Goal: Task Accomplishment & Management: Manage account settings

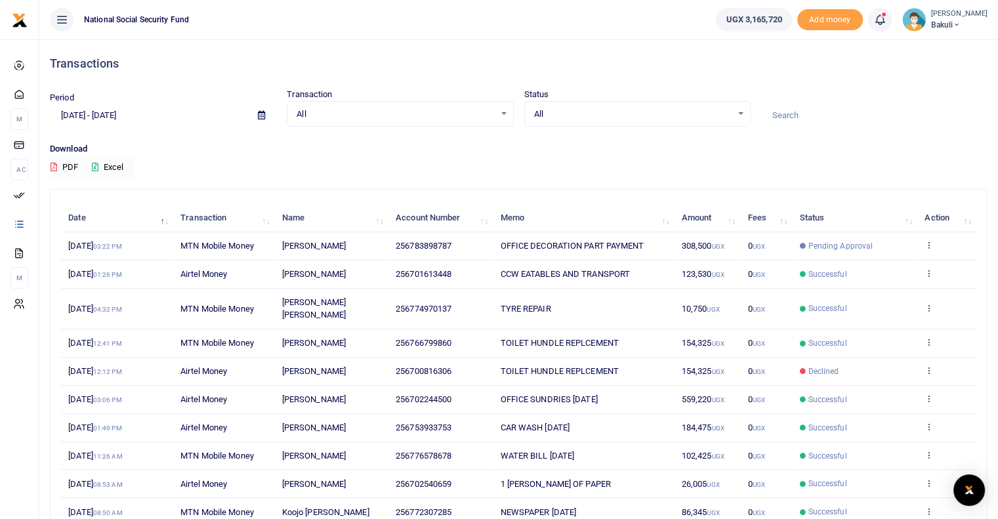
click at [929, 244] on icon at bounding box center [928, 244] width 9 height 9
click at [876, 269] on link "View details" at bounding box center [881, 266] width 104 height 18
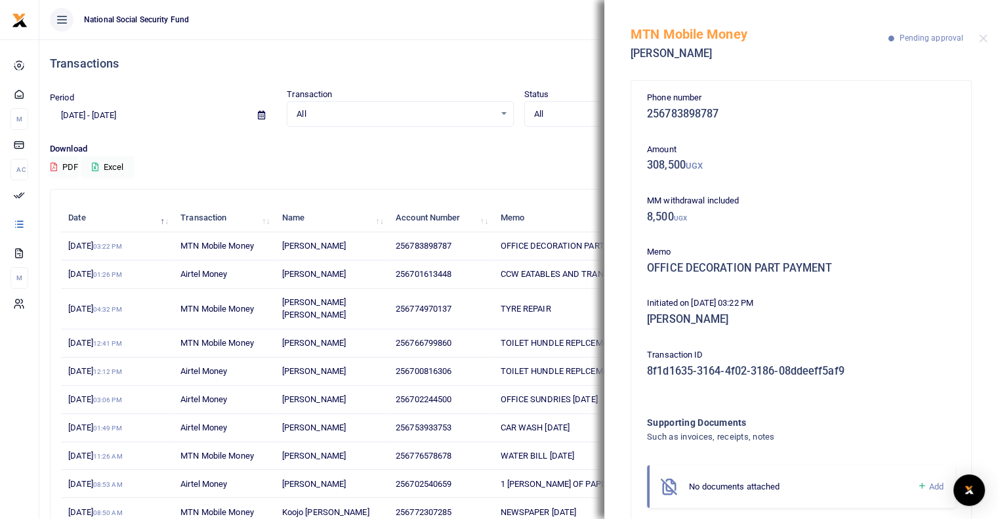
click at [483, 21] on ul "National Social Security Fund" at bounding box center [372, 19] width 666 height 39
click at [449, 41] on div "Transactions" at bounding box center [518, 63] width 937 height 49
click at [539, 37] on ul "National Social Security Fund" at bounding box center [372, 19] width 666 height 39
click at [470, 162] on div "Download PDF Excel" at bounding box center [518, 160] width 937 height 36
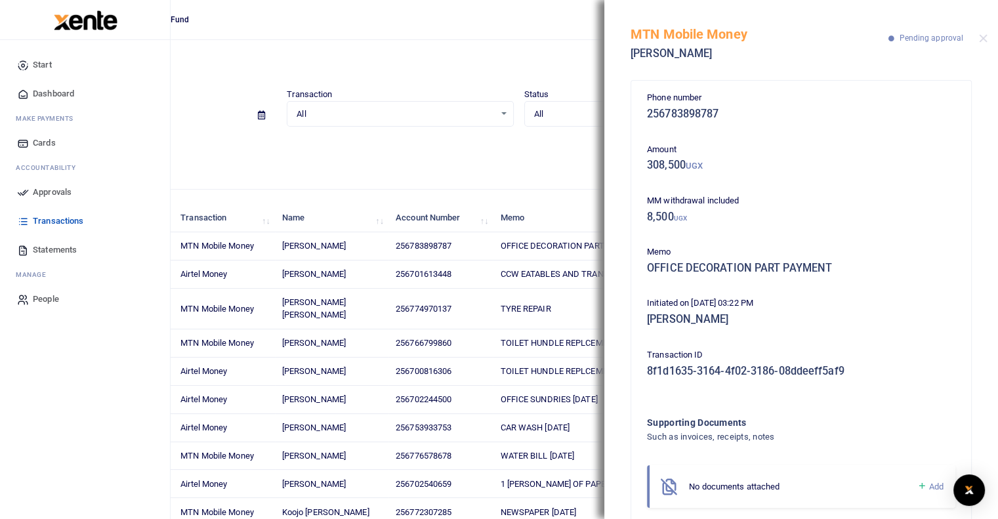
click at [26, 192] on icon at bounding box center [23, 192] width 12 height 12
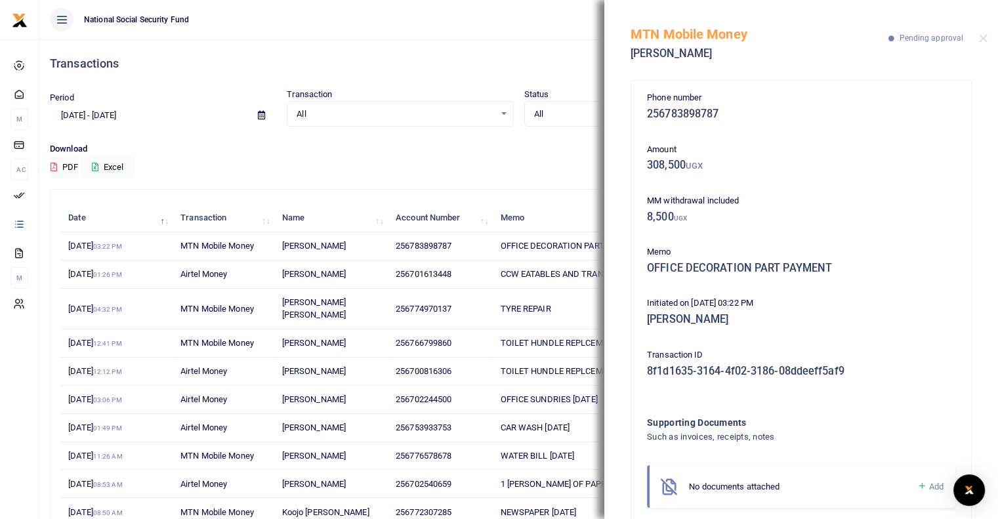
click at [337, 65] on h4 "Transactions" at bounding box center [518, 63] width 937 height 14
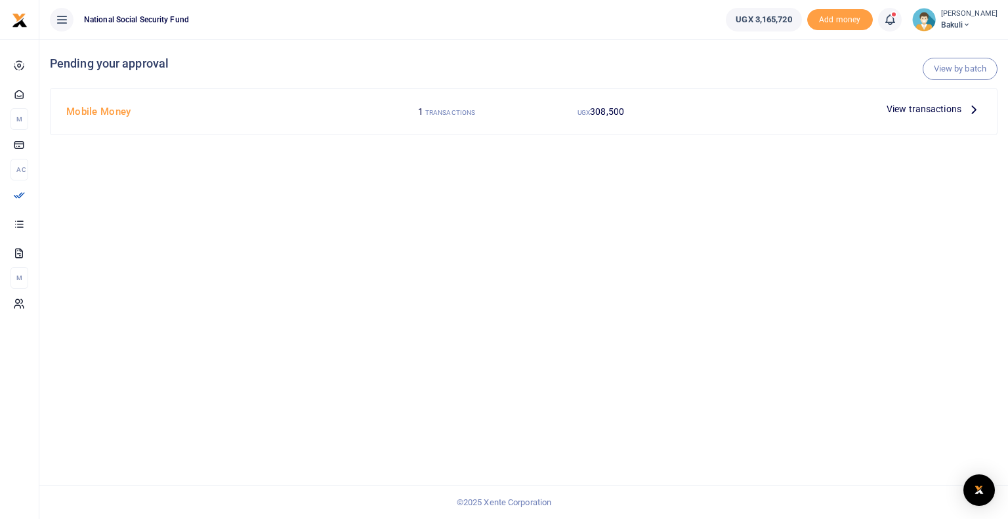
drag, startPoint x: 972, startPoint y: 108, endPoint x: 667, endPoint y: 157, distance: 309.0
click at [667, 157] on div "View by batch Pending your approval Mobile Money 1 TRANSACTIONS UGX 308,500 Vie…" at bounding box center [523, 279] width 968 height 480
click at [926, 112] on span "View transactions" at bounding box center [923, 109] width 75 height 14
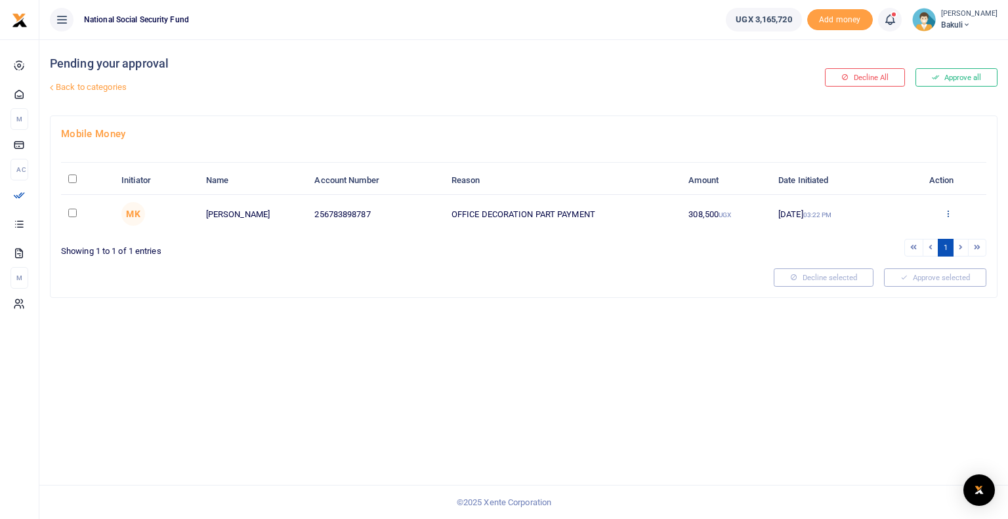
click at [945, 213] on icon at bounding box center [947, 213] width 9 height 9
click at [895, 235] on link "Approve" at bounding box center [900, 235] width 104 height 18
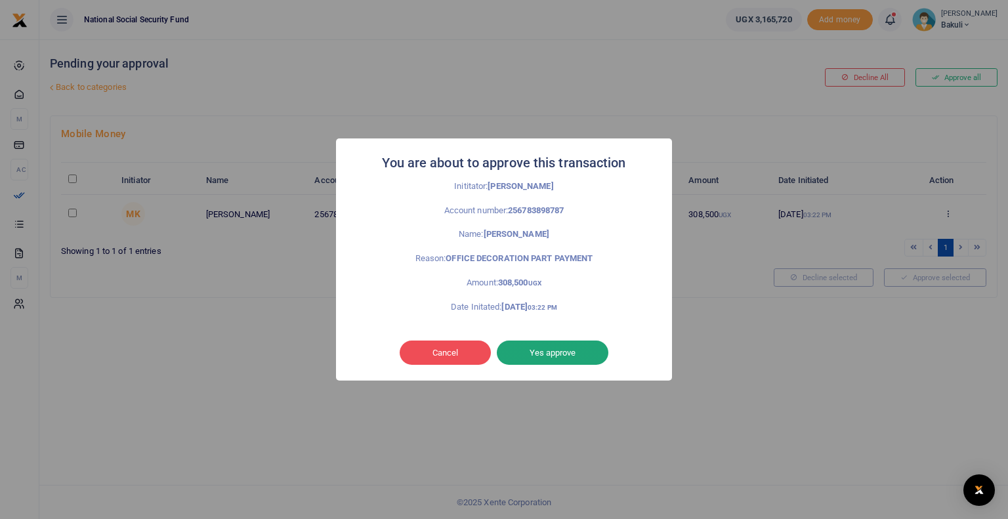
click at [548, 352] on button "Yes approve" at bounding box center [553, 352] width 112 height 25
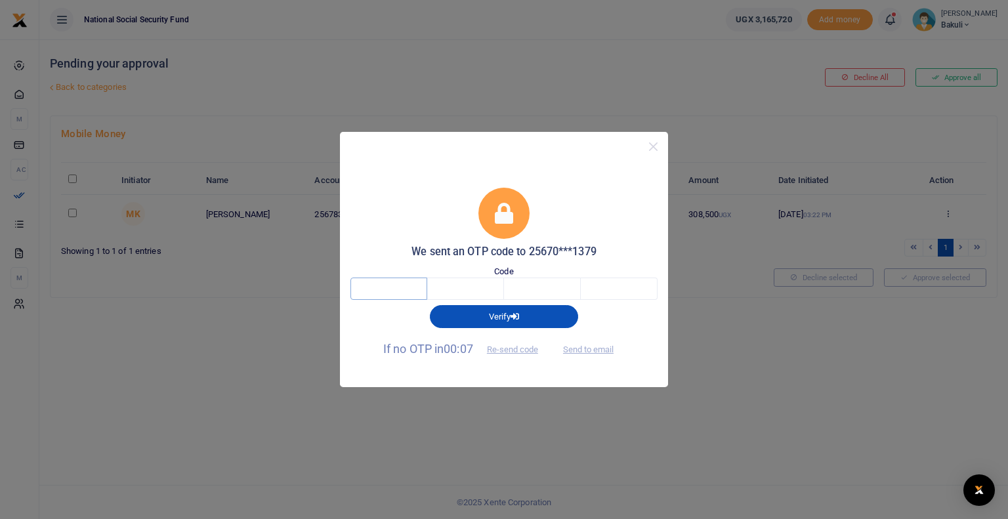
click at [383, 290] on input "text" at bounding box center [388, 289] width 77 height 22
type input "9"
type input "0"
type input "6"
type input "1"
